Goal: Find specific page/section: Find specific page/section

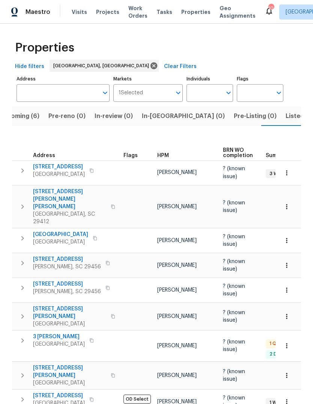
click at [286, 117] on span "Listed (13)" at bounding box center [301, 116] width 31 height 11
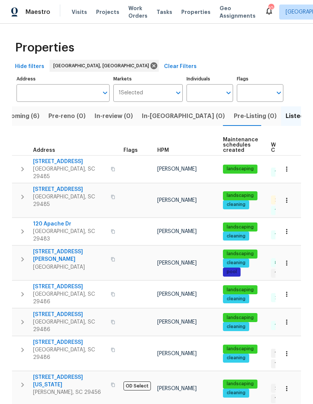
click at [24, 126] on button "Upcoming (6)" at bounding box center [19, 116] width 50 height 20
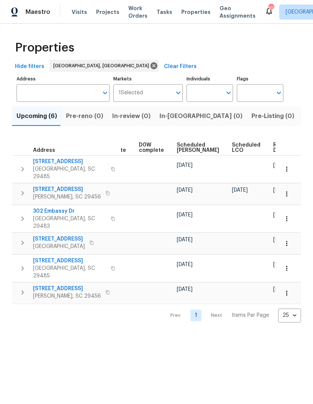
scroll to position [0, 189]
click at [274, 144] on span "Ready Date" at bounding box center [282, 147] width 17 height 11
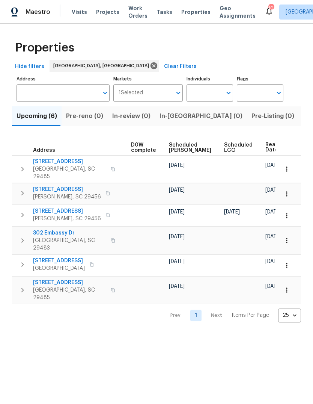
scroll to position [0, 62]
